Goal: Complete application form

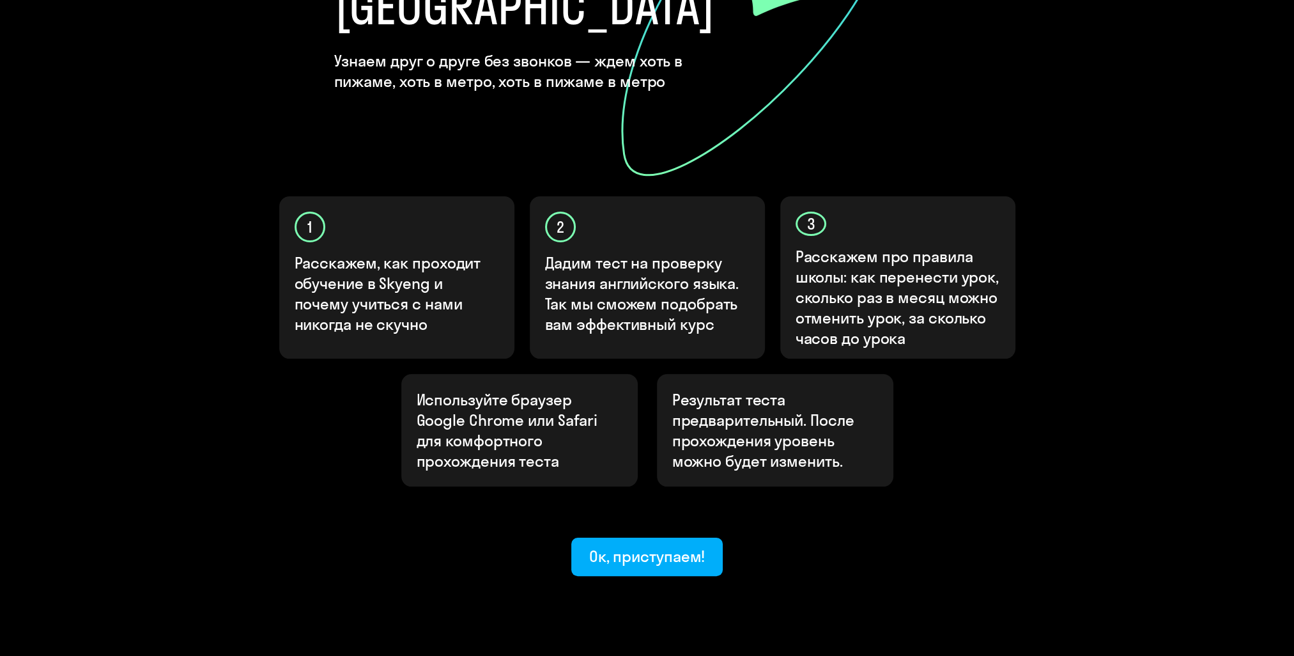
scroll to position [266, 0]
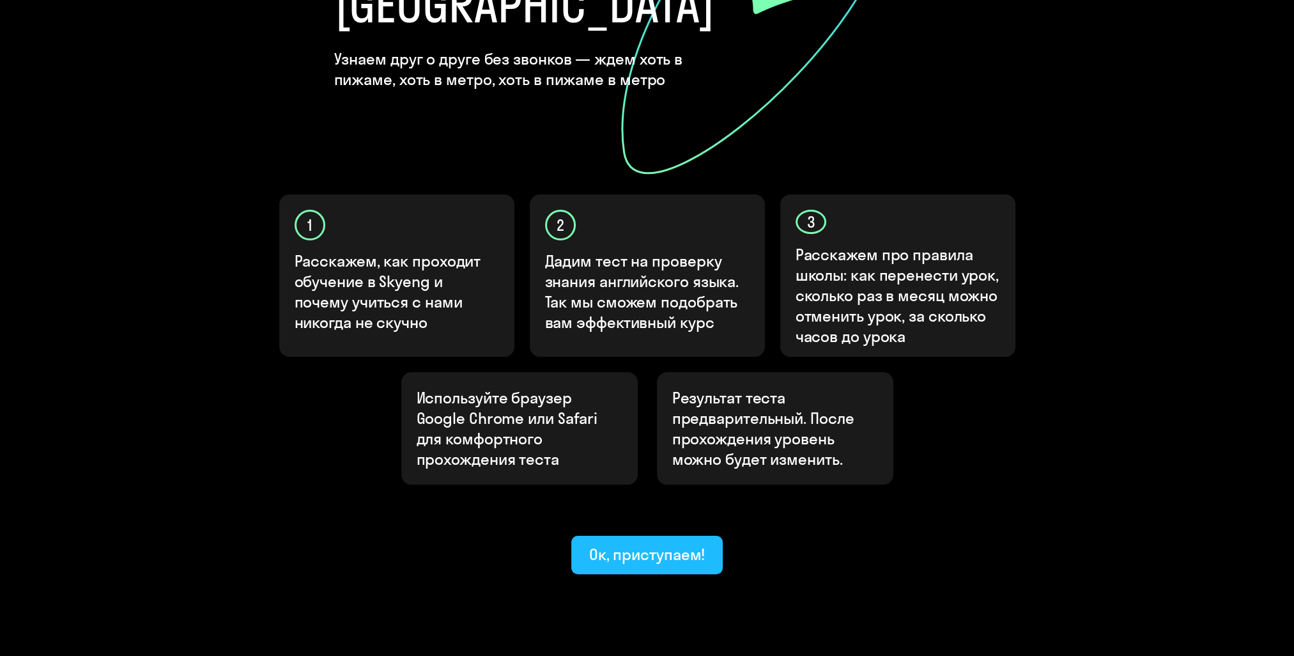
click at [650, 544] on div "Ок, приступаем!" at bounding box center [647, 554] width 116 height 20
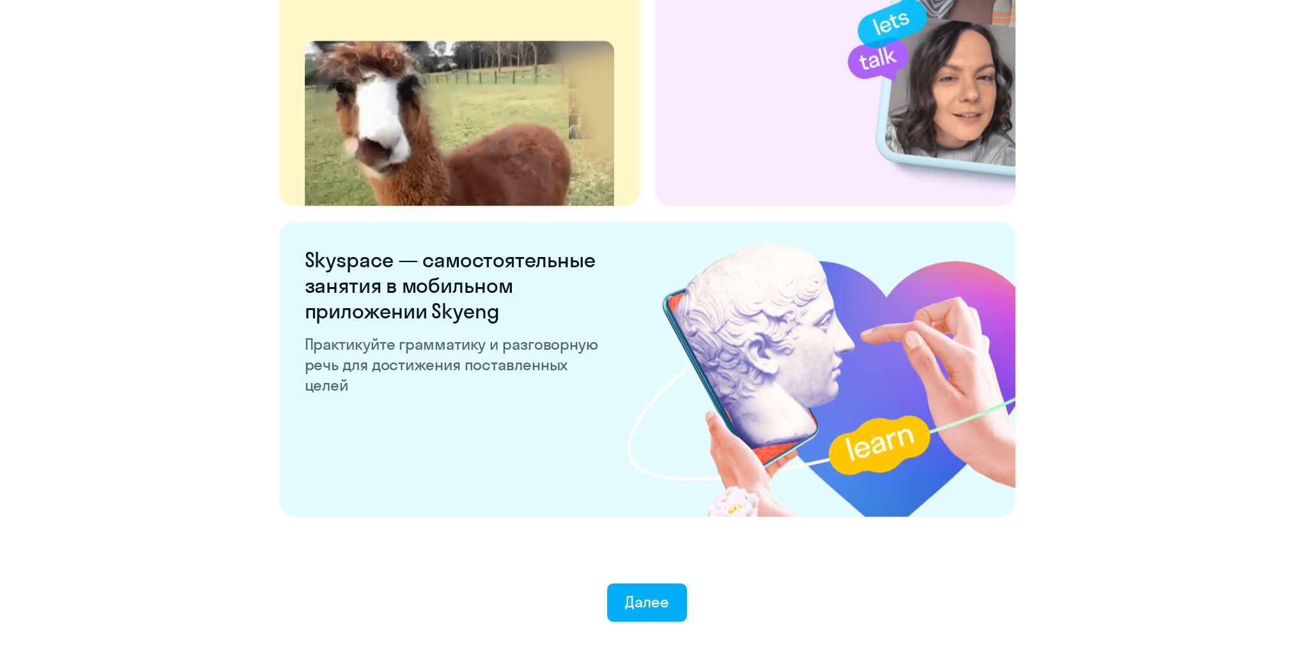
scroll to position [2300, 0]
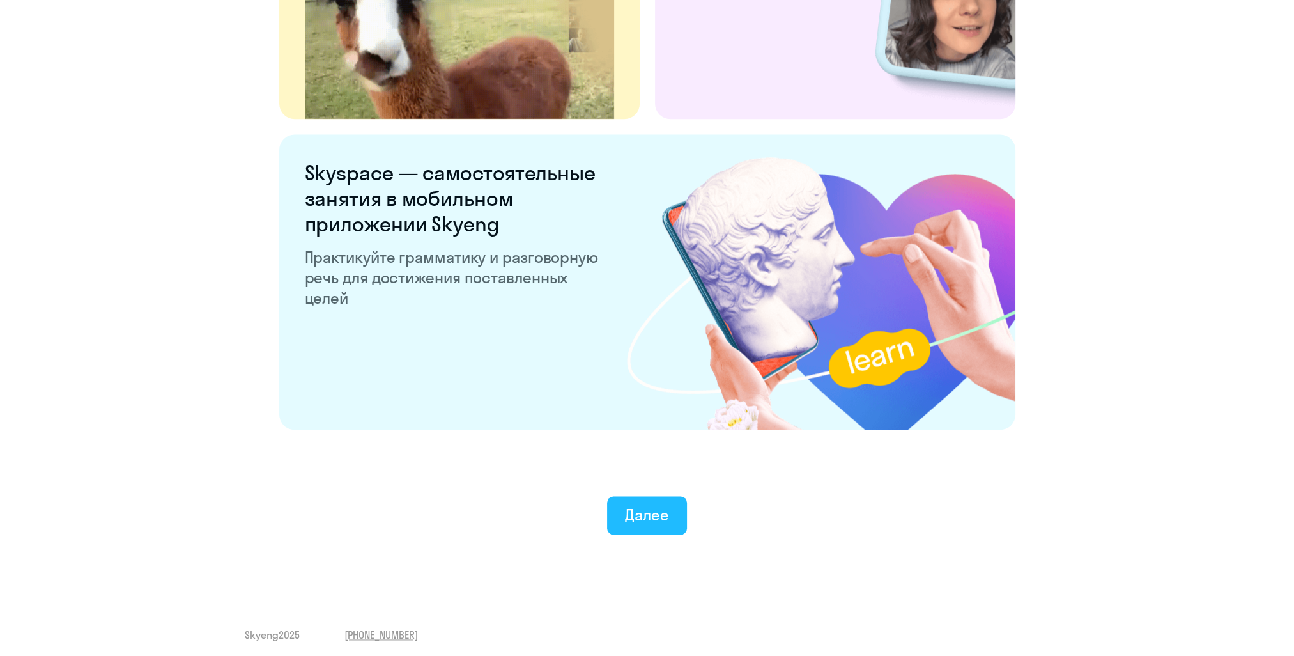
click at [653, 525] on button "Далее" at bounding box center [647, 515] width 80 height 38
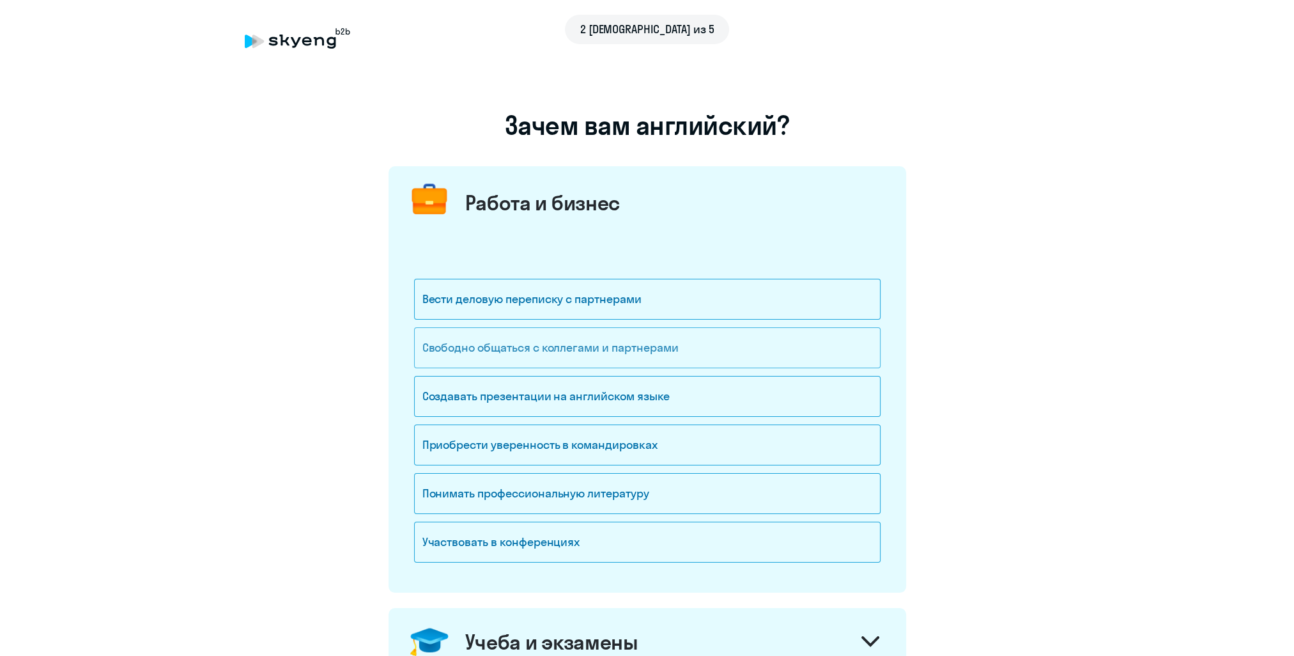
click at [678, 347] on div "Свободно общаться с коллегами и партнерами" at bounding box center [647, 347] width 466 height 41
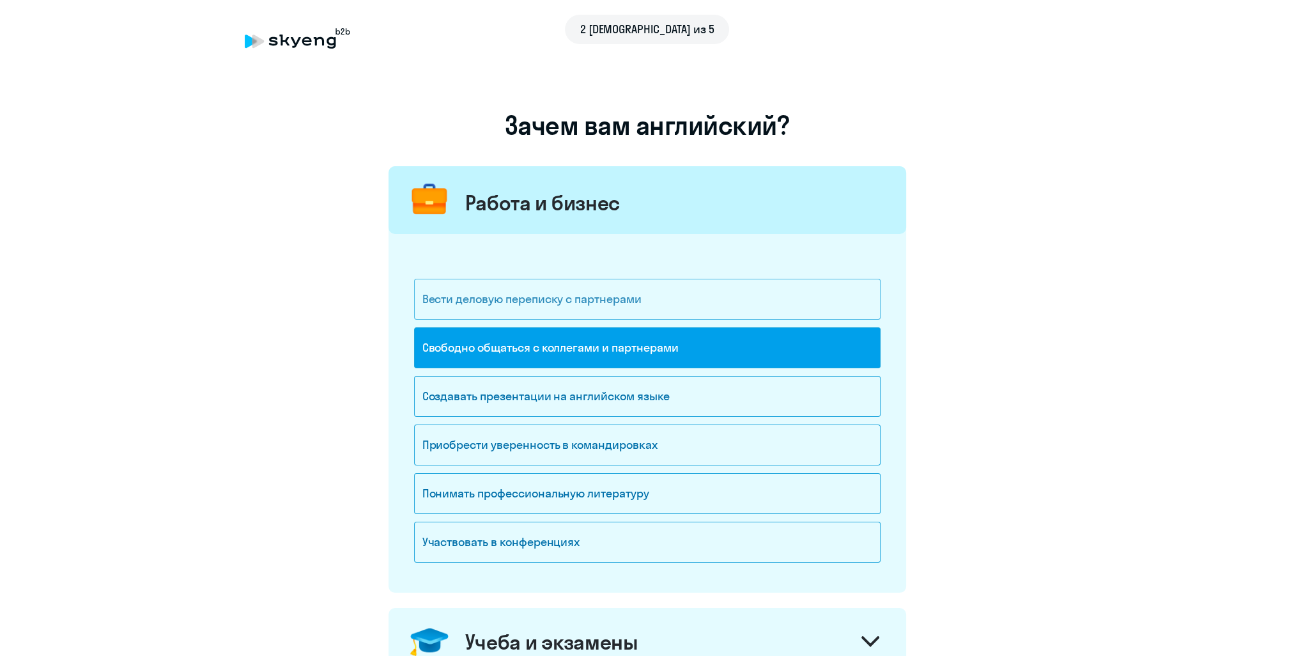
click at [685, 310] on div "Вести деловую переписку с партнерами" at bounding box center [647, 299] width 466 height 41
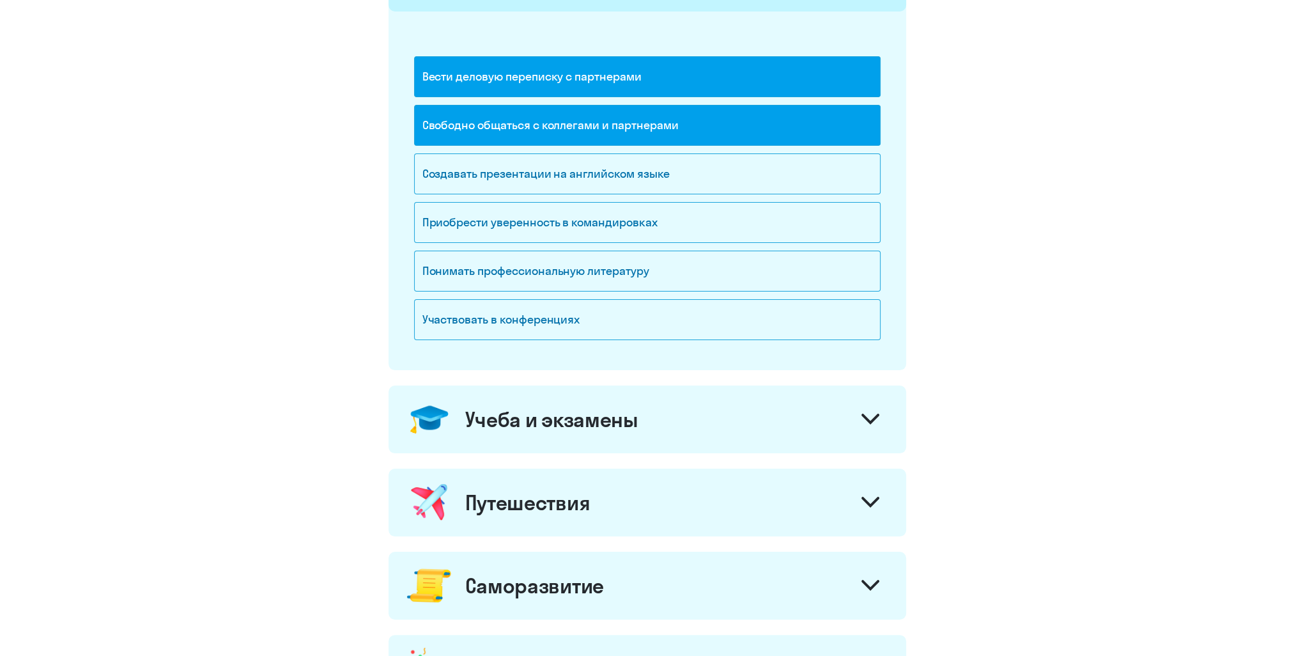
scroll to position [319, 0]
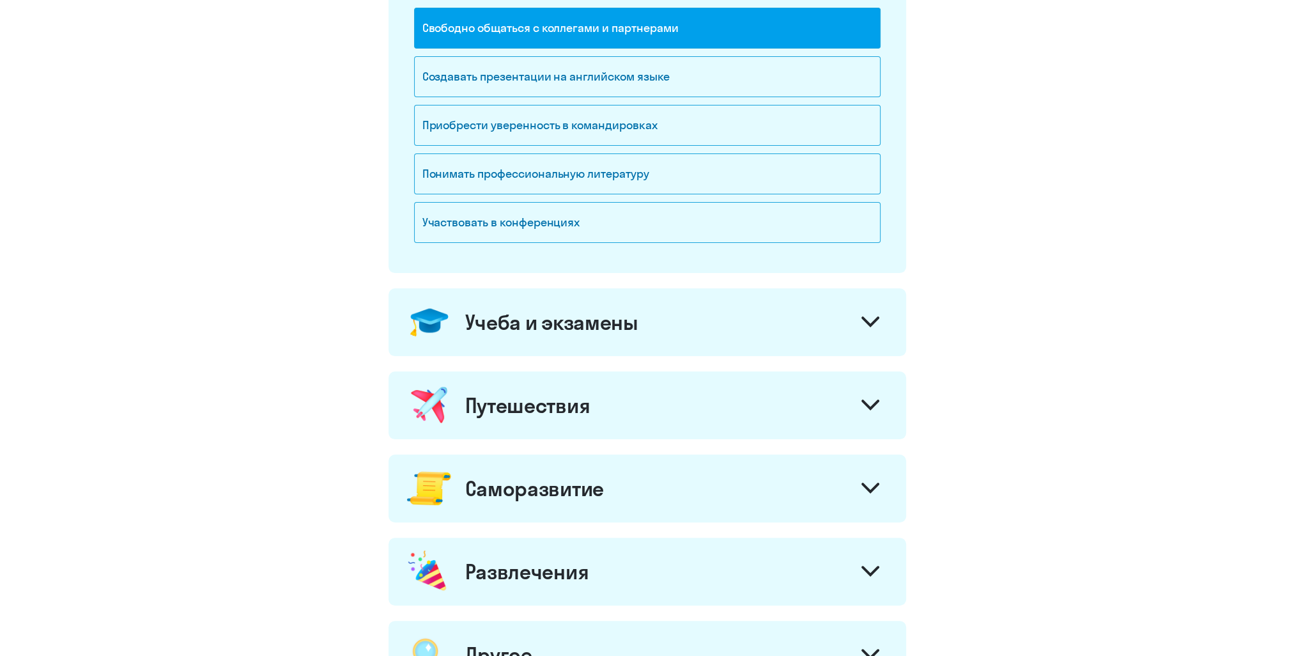
click at [827, 318] on div "Учеба и экзамены" at bounding box center [647, 322] width 518 height 68
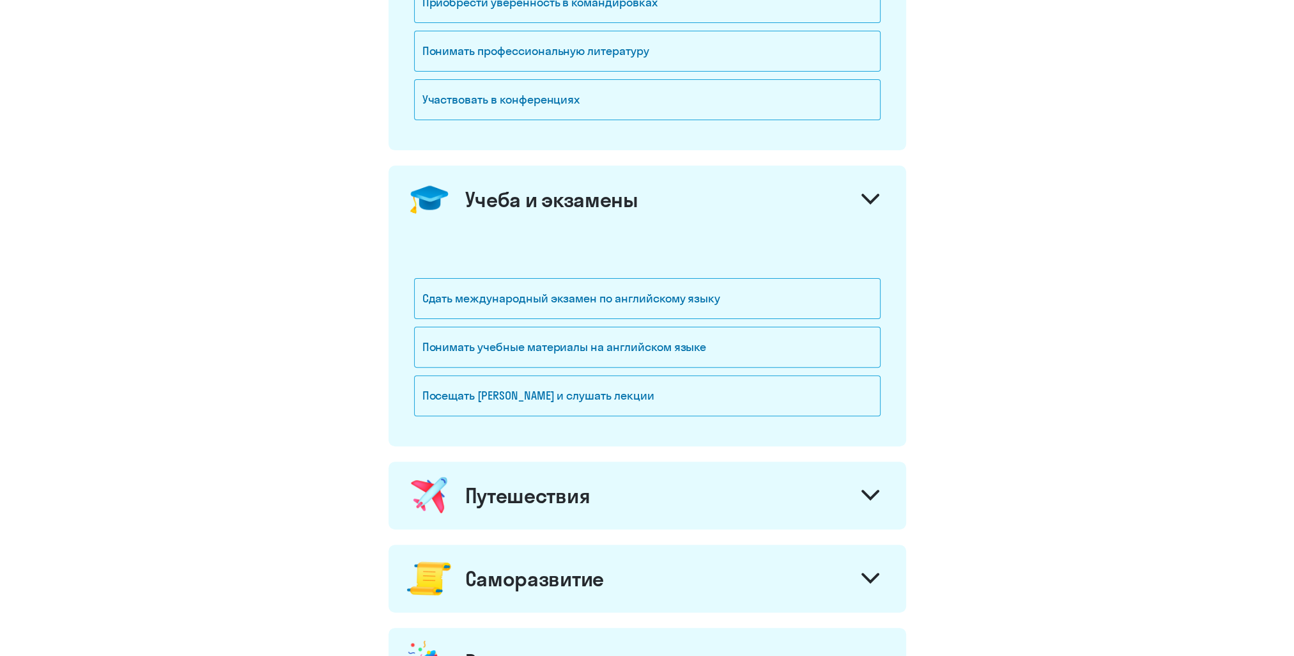
scroll to position [447, 0]
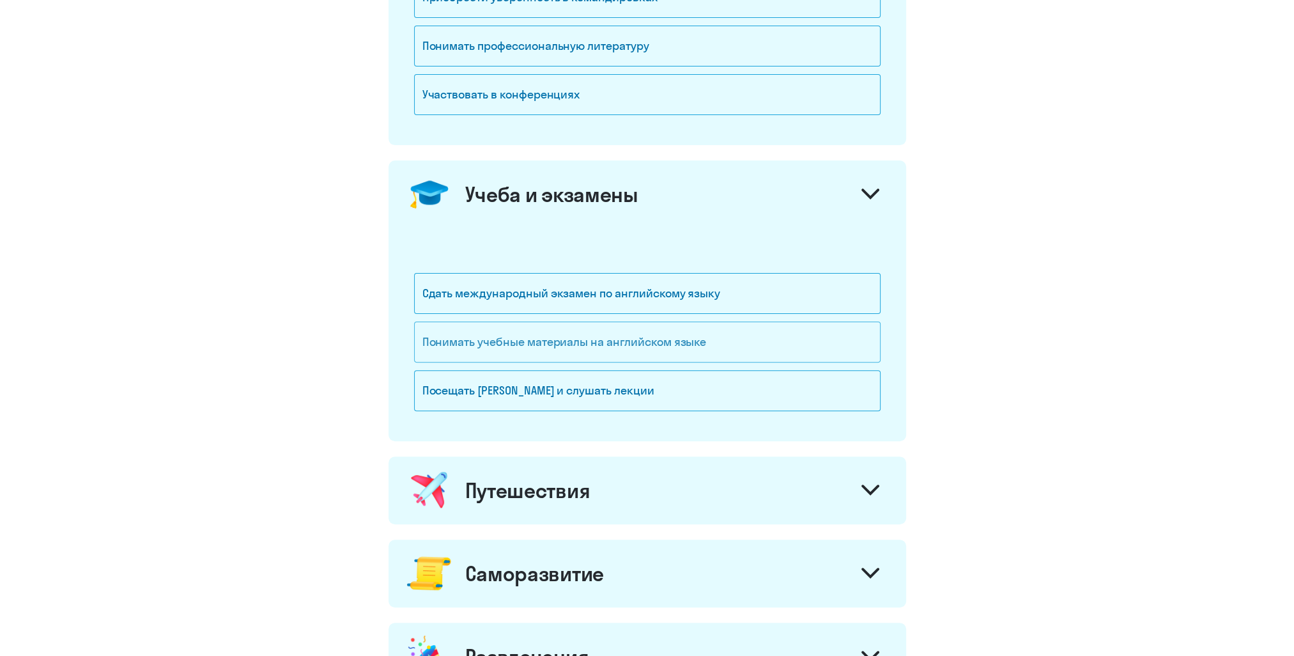
click at [680, 344] on div "Понимать учебные материалы на английском языке" at bounding box center [647, 341] width 466 height 41
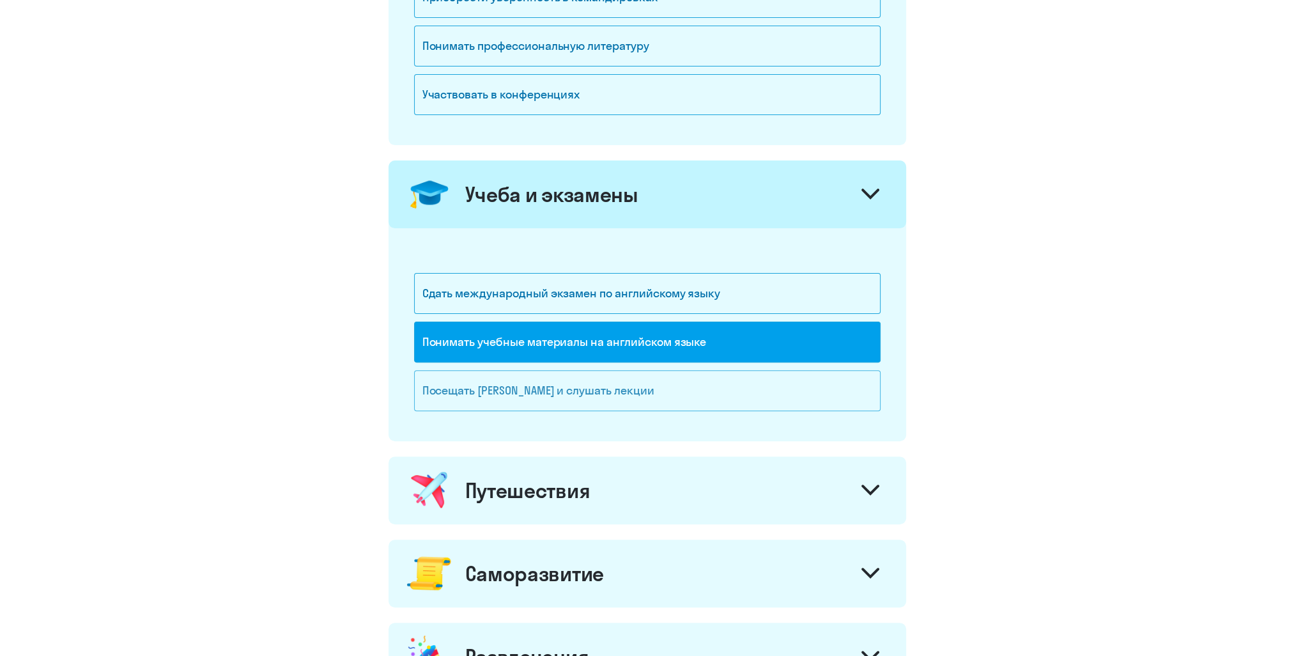
click at [695, 385] on div "Посещать [PERSON_NAME] и слушать лекции" at bounding box center [647, 390] width 466 height 41
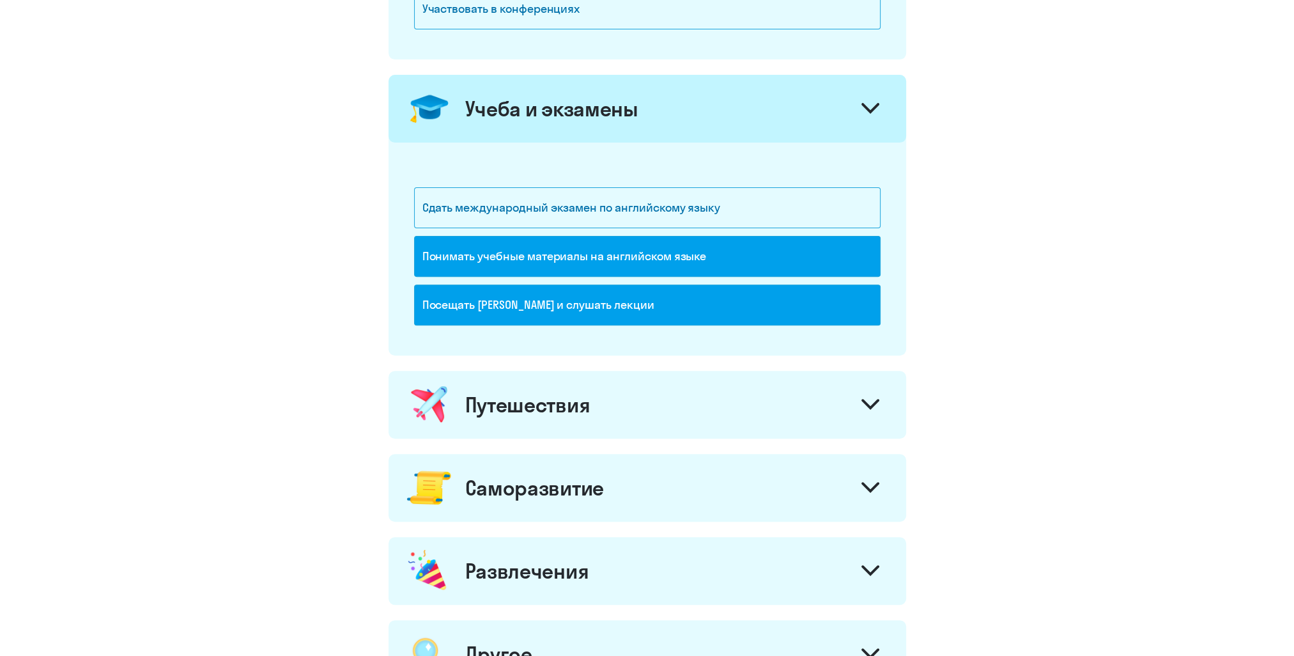
scroll to position [639, 0]
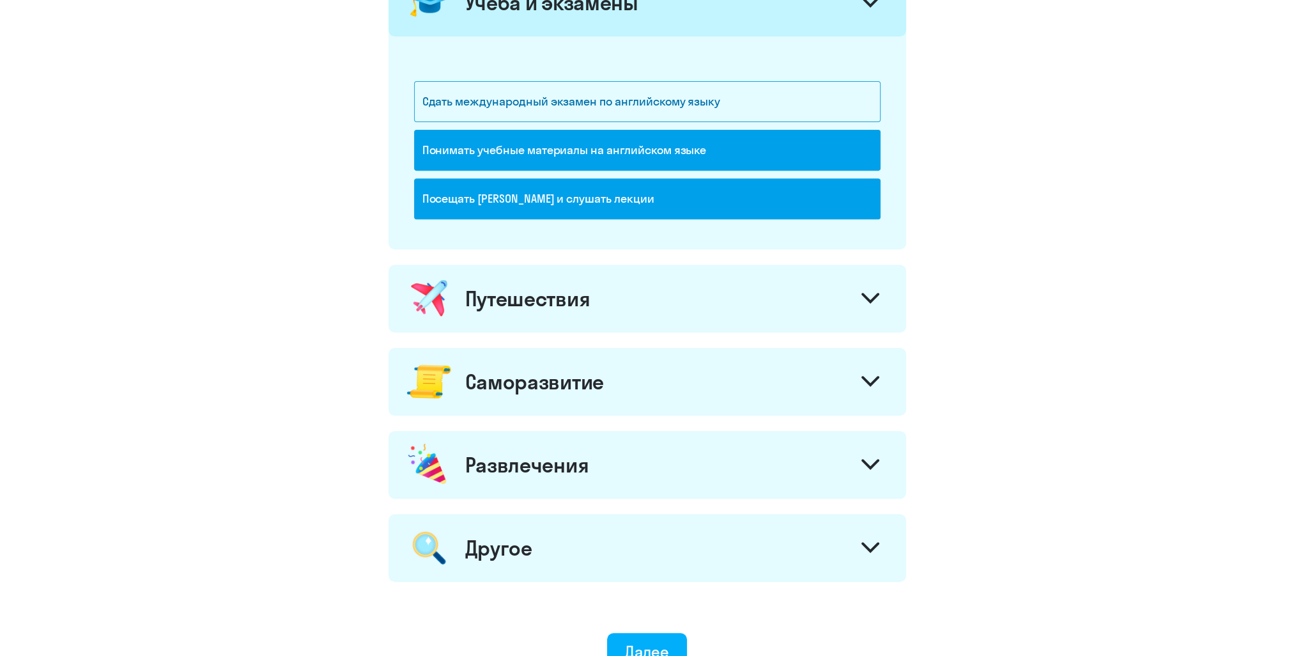
click at [776, 302] on div "Путешествия" at bounding box center [647, 299] width 518 height 68
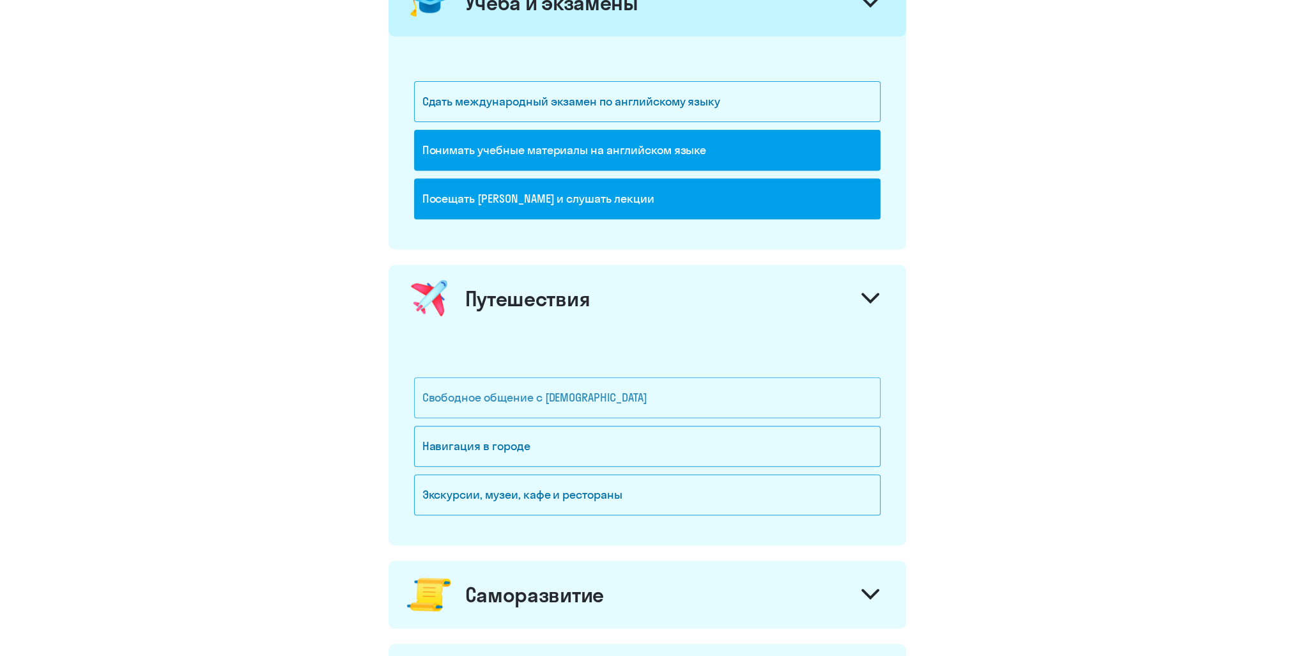
click at [683, 393] on div "Свободное общение с [DEMOGRAPHIC_DATA]" at bounding box center [647, 397] width 466 height 41
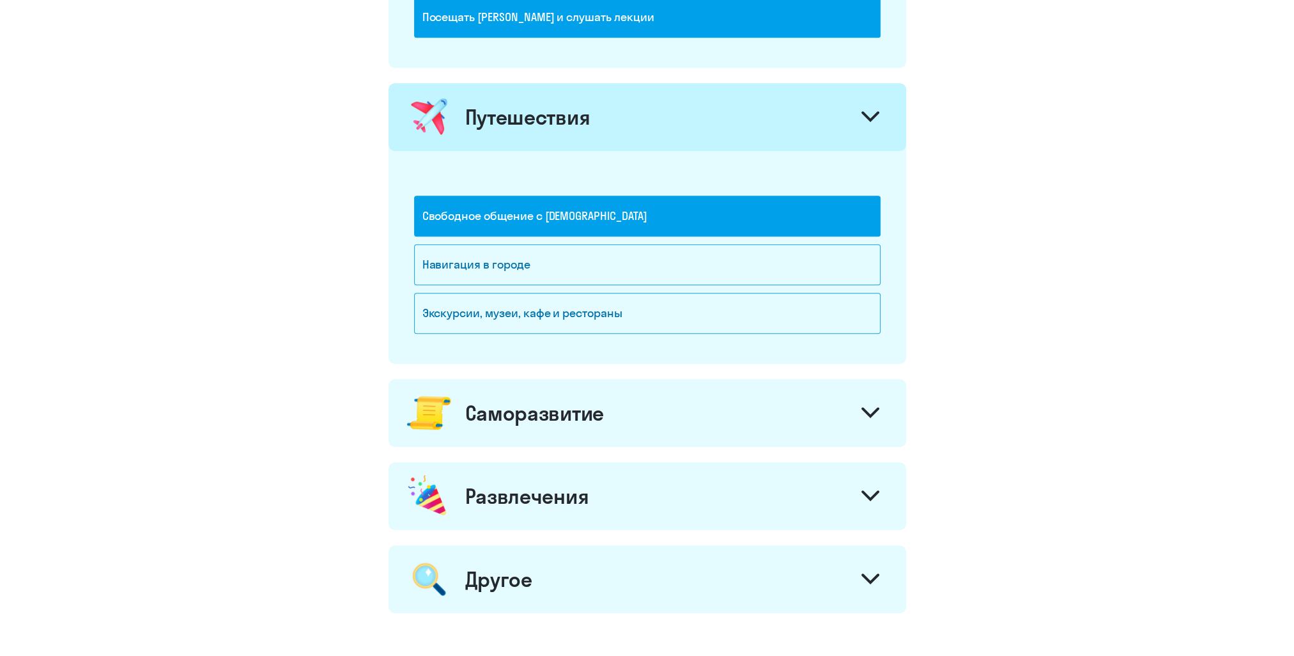
scroll to position [831, 0]
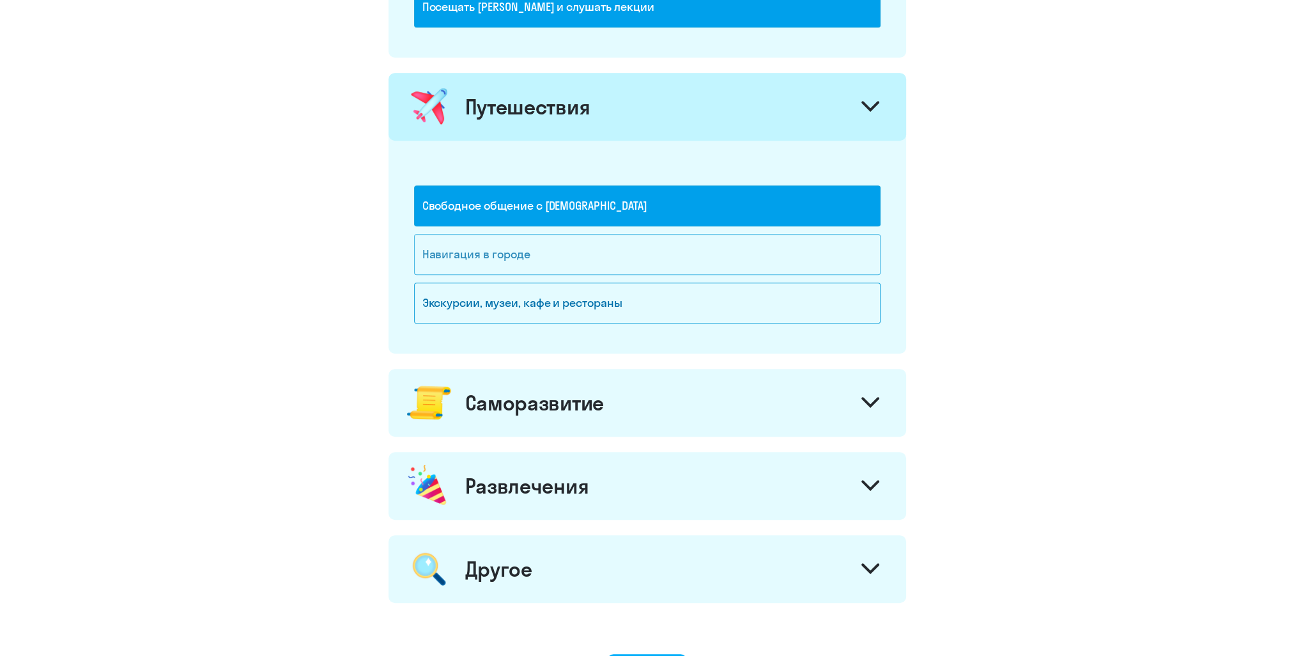
click at [675, 253] on div "Навигация в городе" at bounding box center [647, 254] width 466 height 41
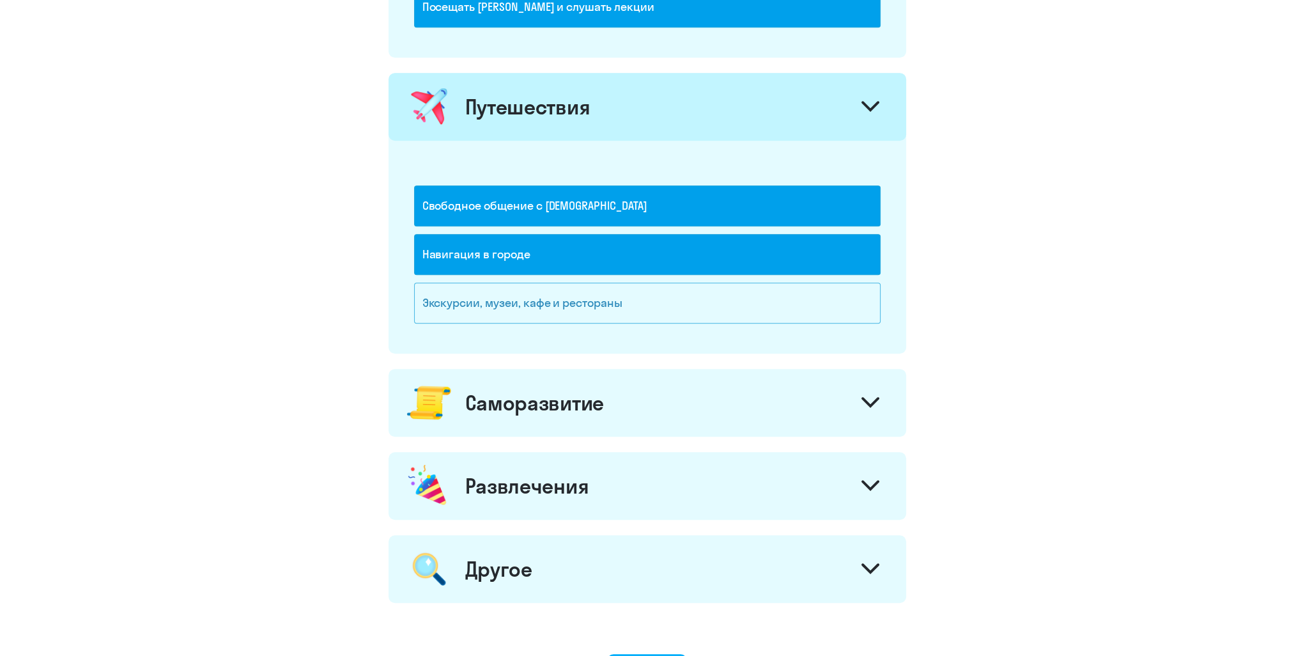
click at [675, 296] on div "Экскурсии, музеи, кафе и рестораны" at bounding box center [647, 302] width 466 height 41
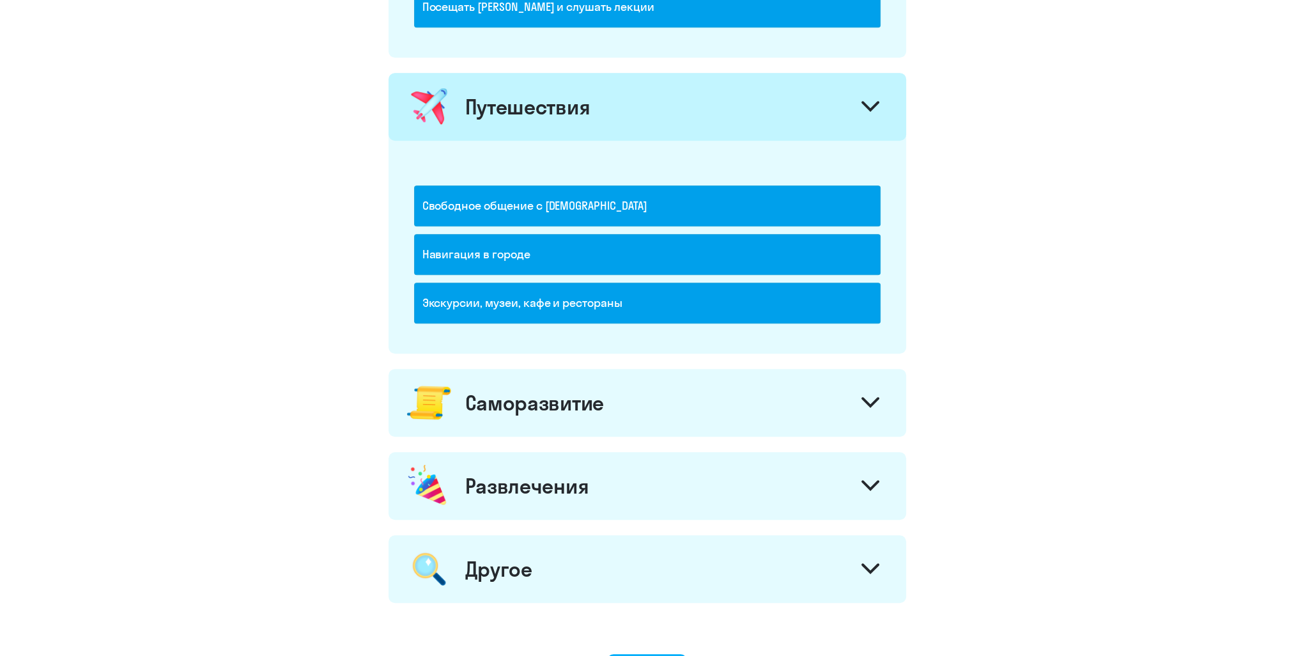
click at [705, 387] on div "Саморазвитие" at bounding box center [647, 403] width 518 height 68
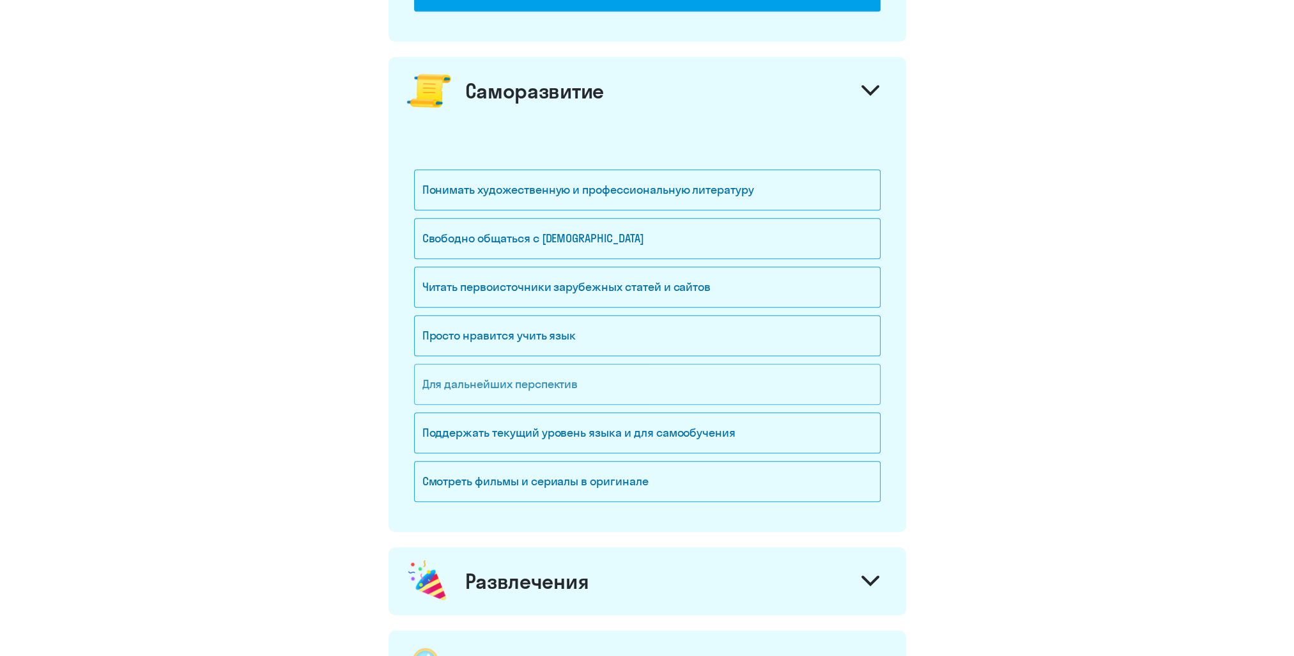
scroll to position [1150, 0]
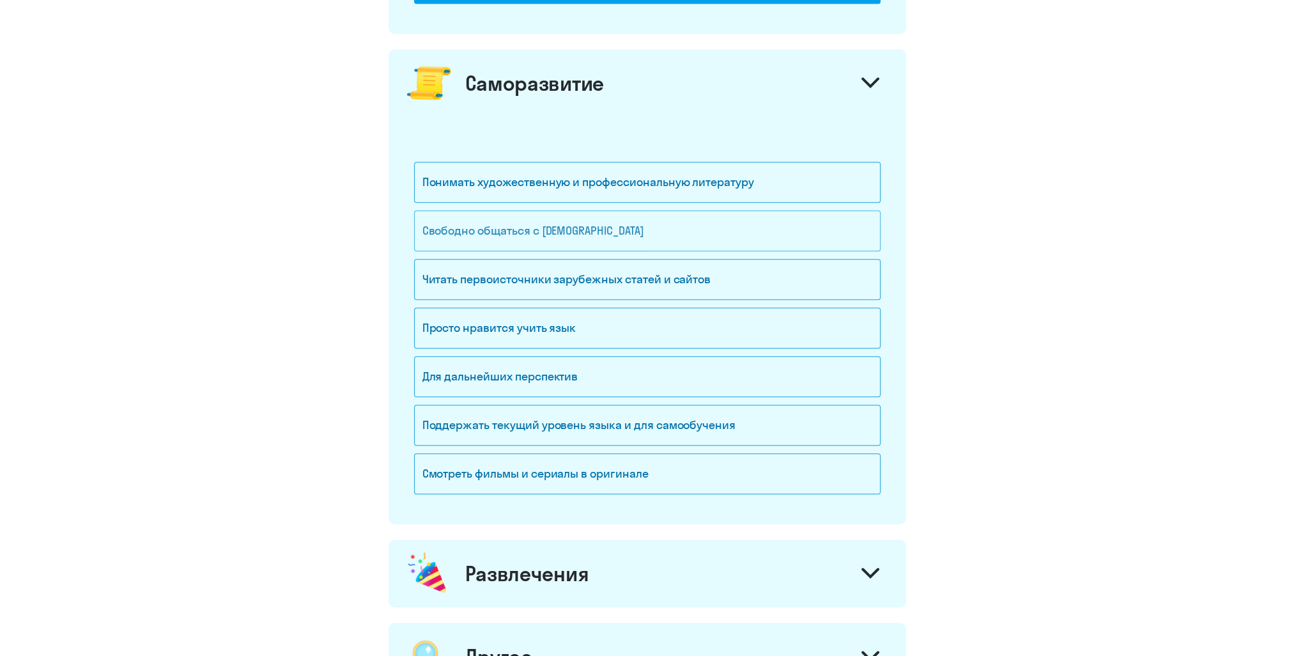
click at [661, 230] on div "Свободно общаться с [DEMOGRAPHIC_DATA]" at bounding box center [647, 230] width 466 height 41
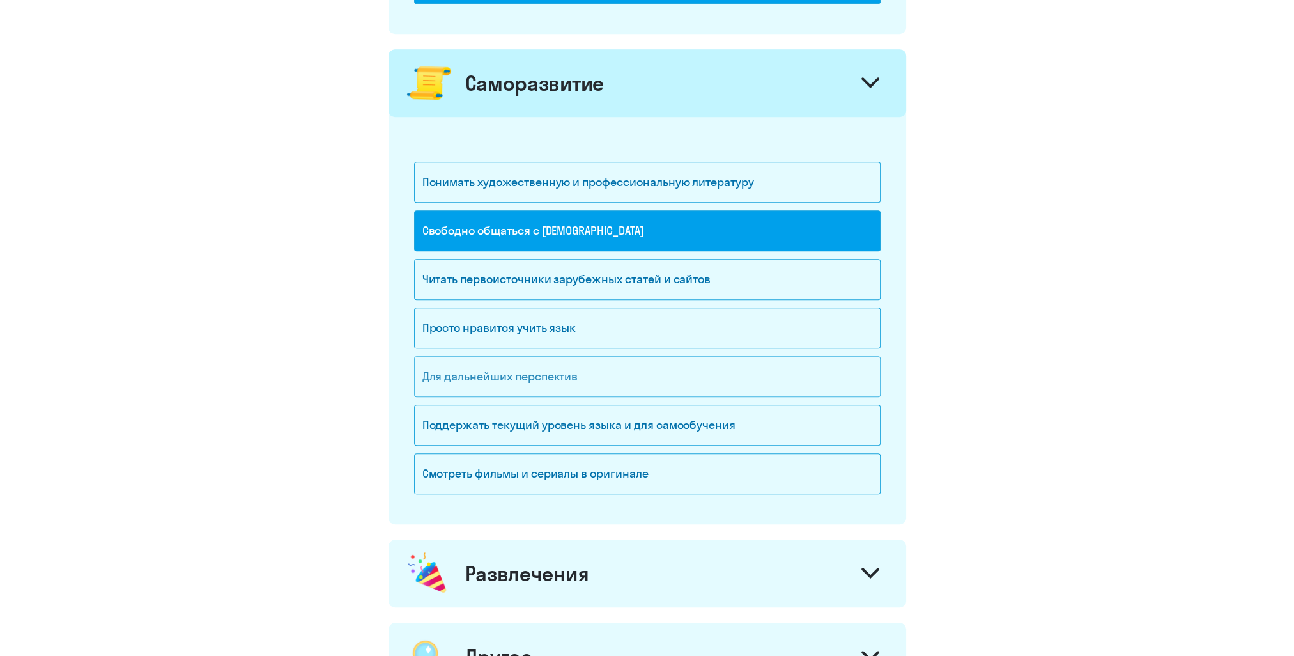
click at [613, 379] on div "Для дальнейших перспектив" at bounding box center [647, 376] width 466 height 41
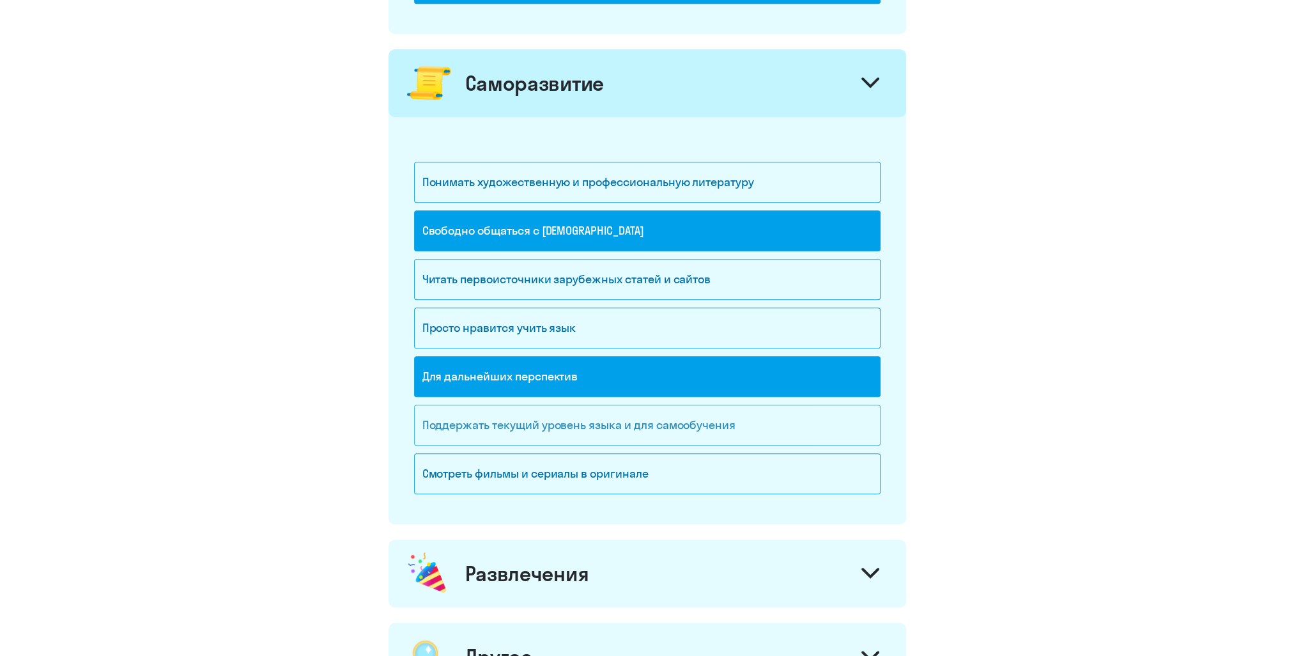
click at [687, 410] on div "Поддержать текущий уровень языка и для cамообучения" at bounding box center [647, 424] width 466 height 41
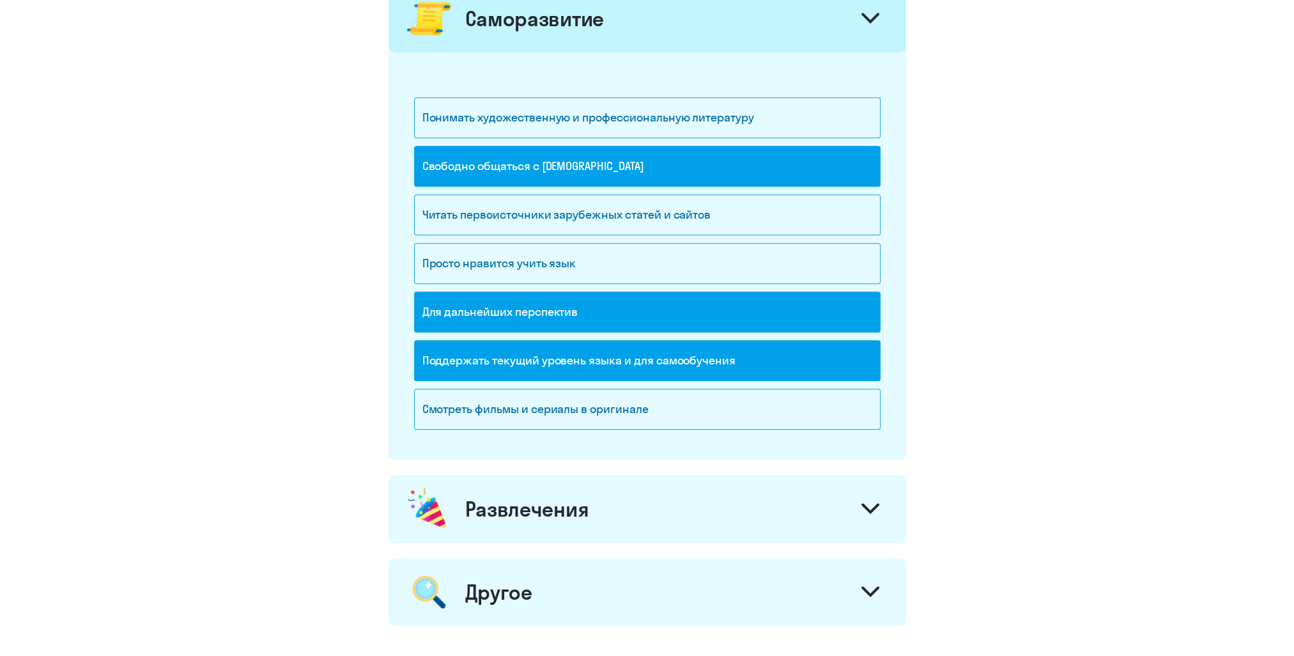
scroll to position [1390, 0]
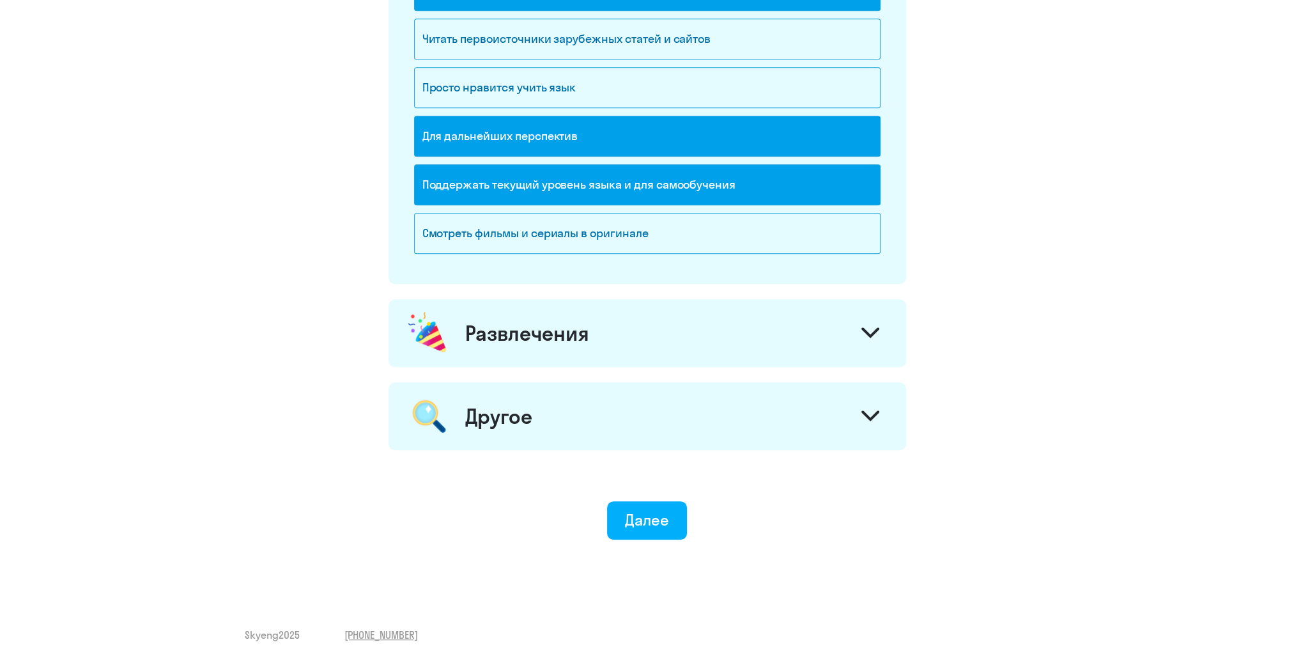
click at [661, 330] on div "Развлечения" at bounding box center [647, 333] width 518 height 68
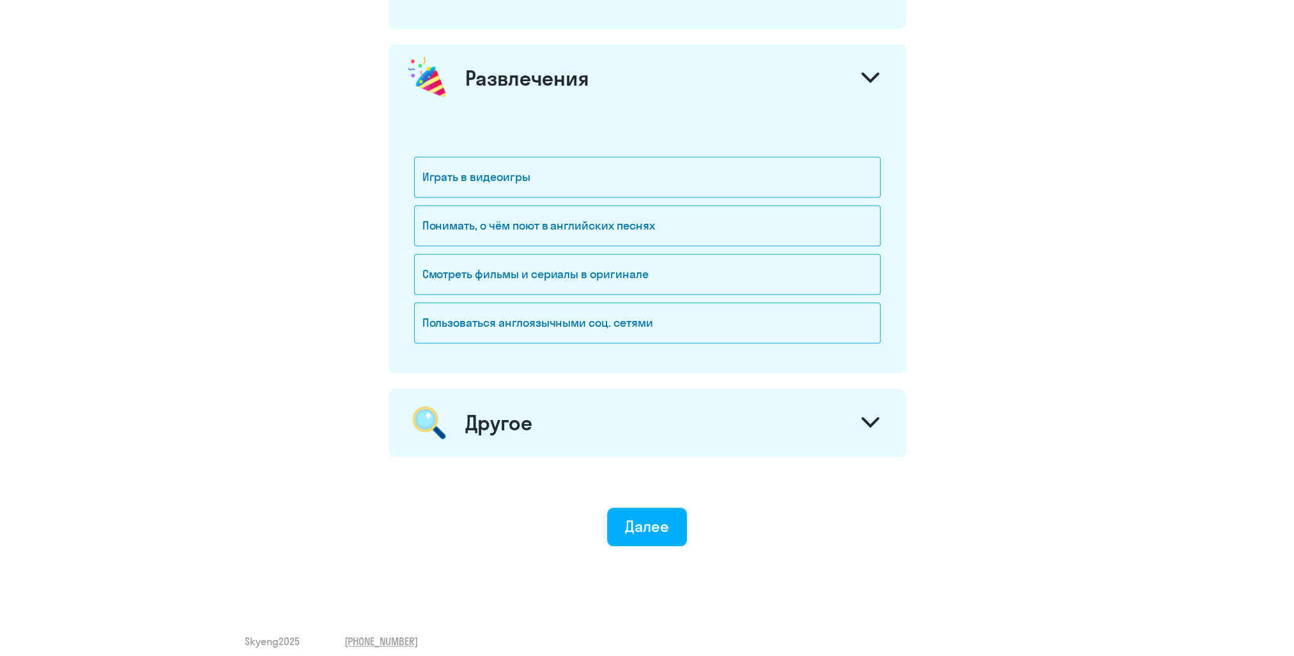
scroll to position [1651, 0]
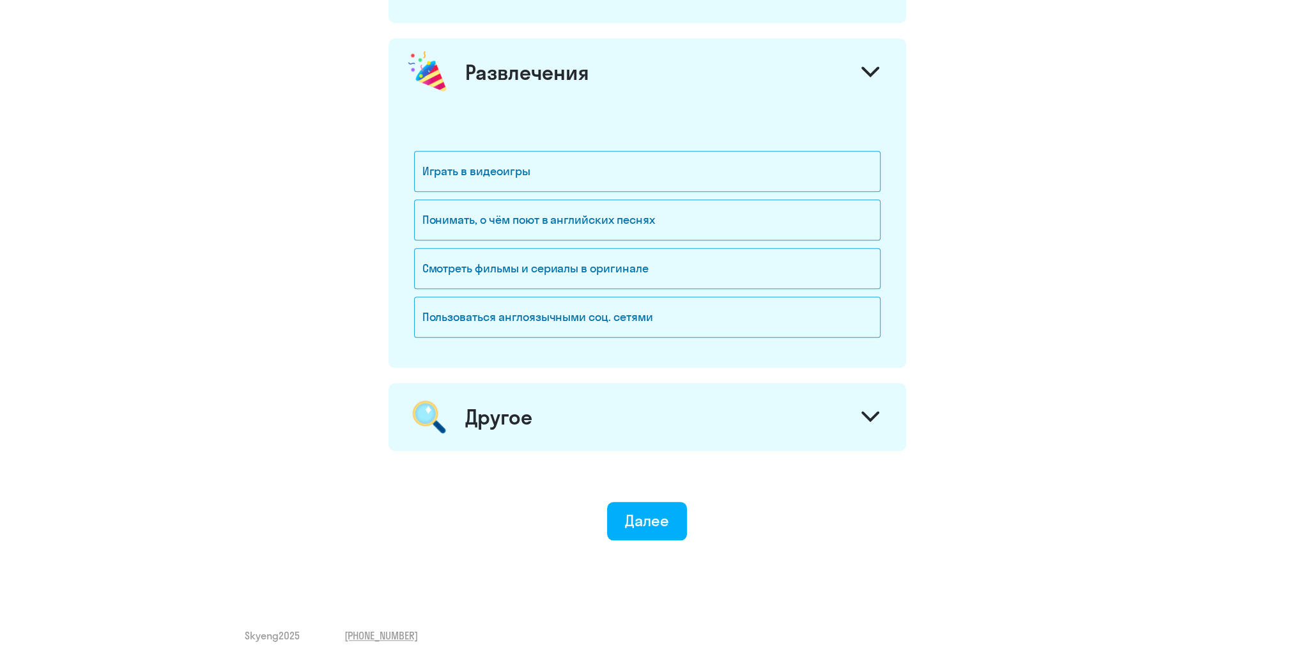
click at [647, 404] on div "Другое" at bounding box center [647, 417] width 518 height 68
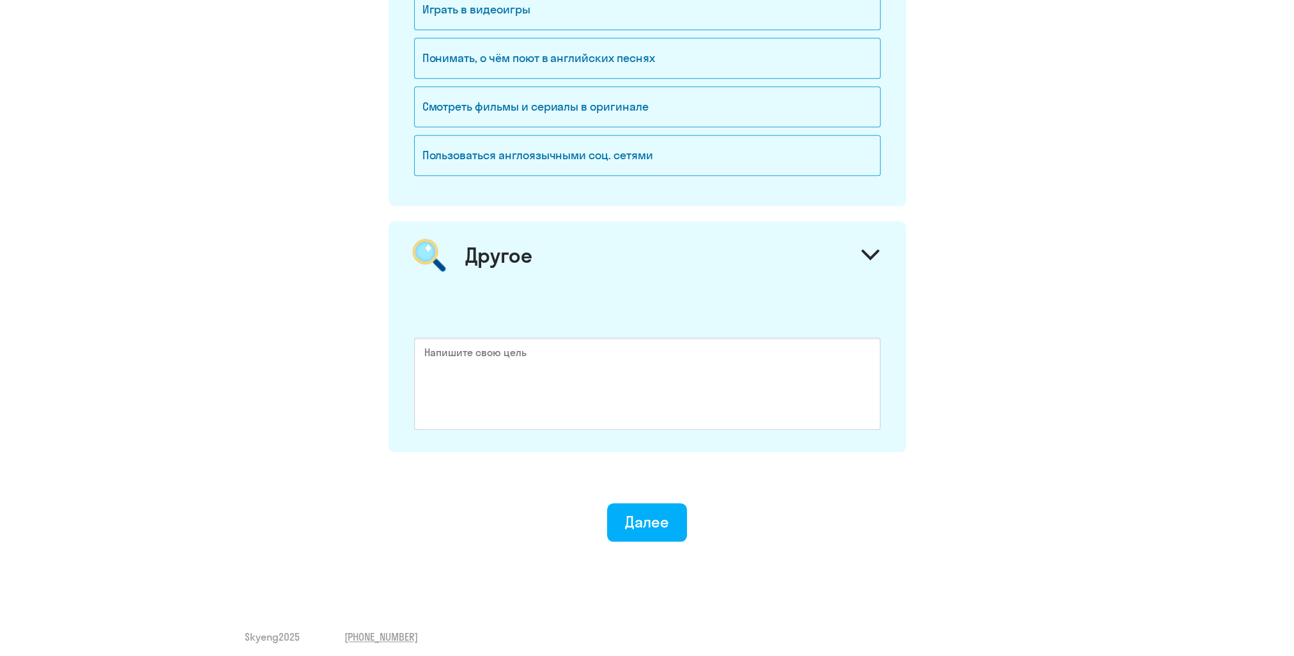
scroll to position [1814, 0]
click at [651, 516] on div "Далее" at bounding box center [647, 520] width 44 height 20
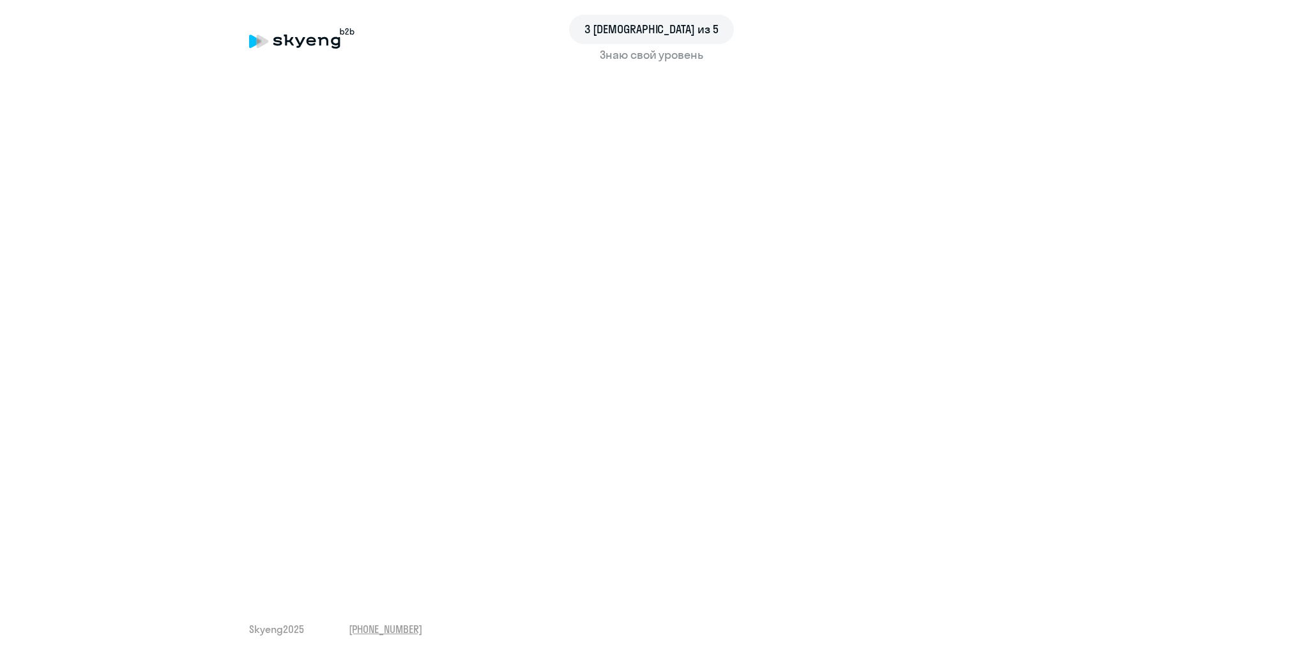
click at [300, 33] on div "3 [DEMOGRAPHIC_DATA] из 5" at bounding box center [651, 29] width 805 height 29
